Goal: Check status: Check status

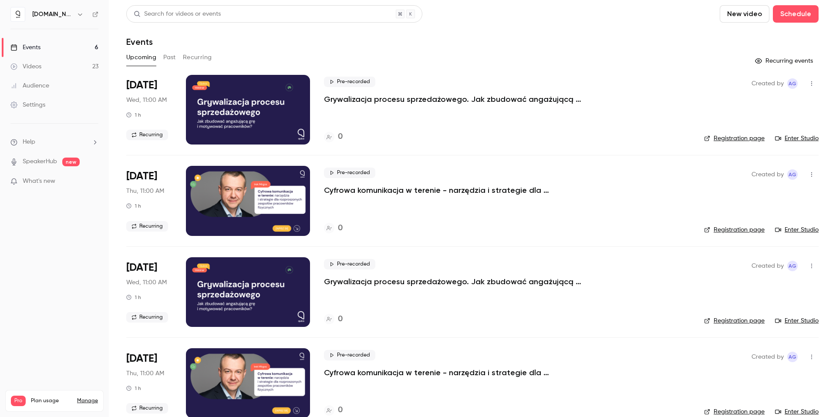
click at [174, 52] on button "Past" at bounding box center [169, 58] width 13 height 14
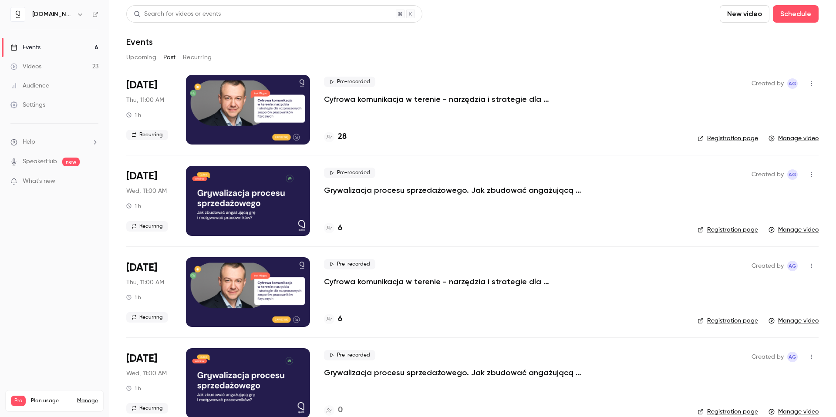
click at [340, 137] on h4 "28" at bounding box center [342, 137] width 9 height 12
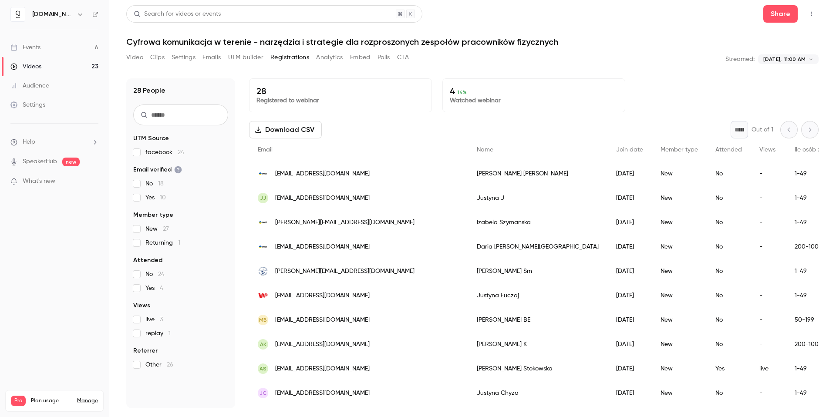
click at [339, 59] on button "Analytics" at bounding box center [329, 58] width 27 height 14
